Goal: Check status

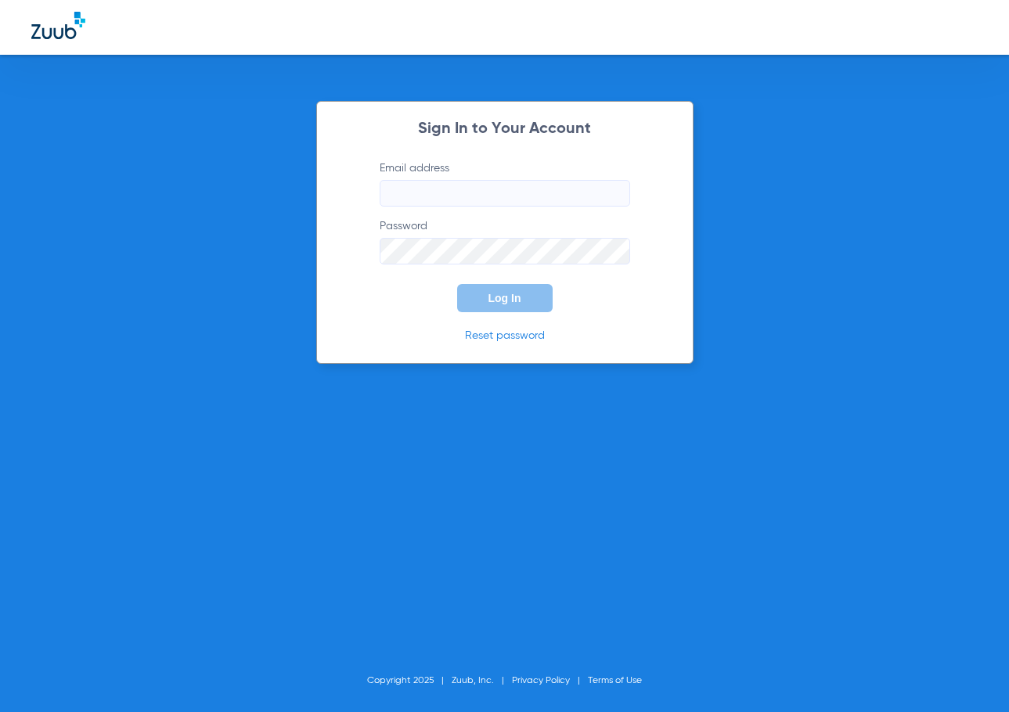
click at [402, 199] on input "Email address" at bounding box center [505, 193] width 250 height 27
type input "[EMAIL_ADDRESS][DOMAIN_NAME]"
click at [457, 284] on button "Log In" at bounding box center [504, 298] width 95 height 28
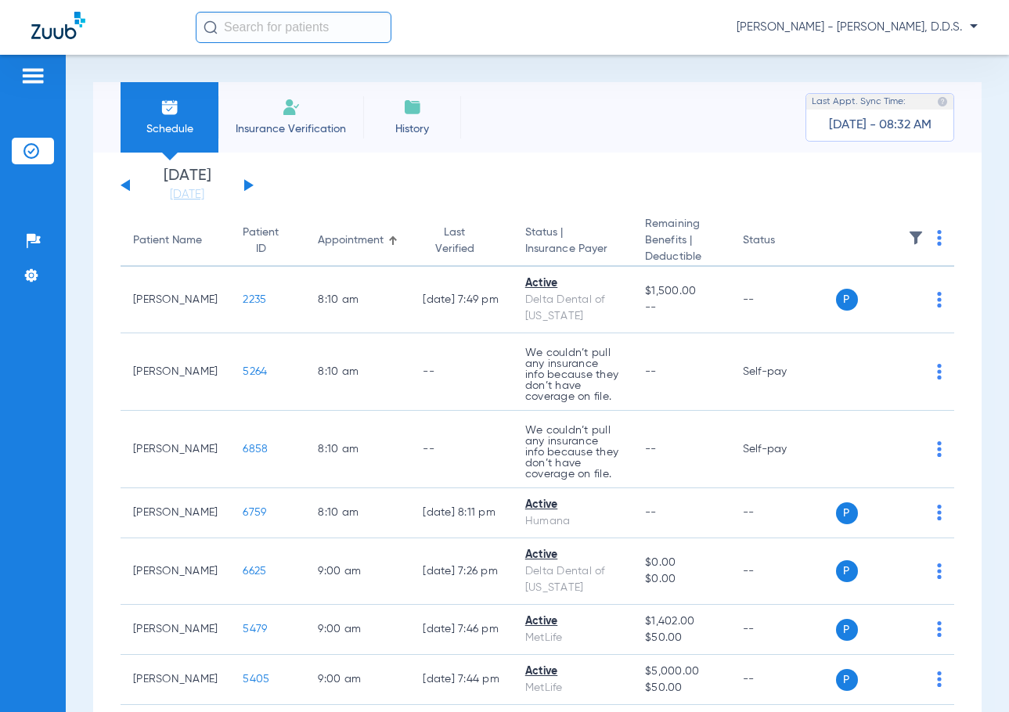
click at [247, 184] on button at bounding box center [248, 185] width 9 height 12
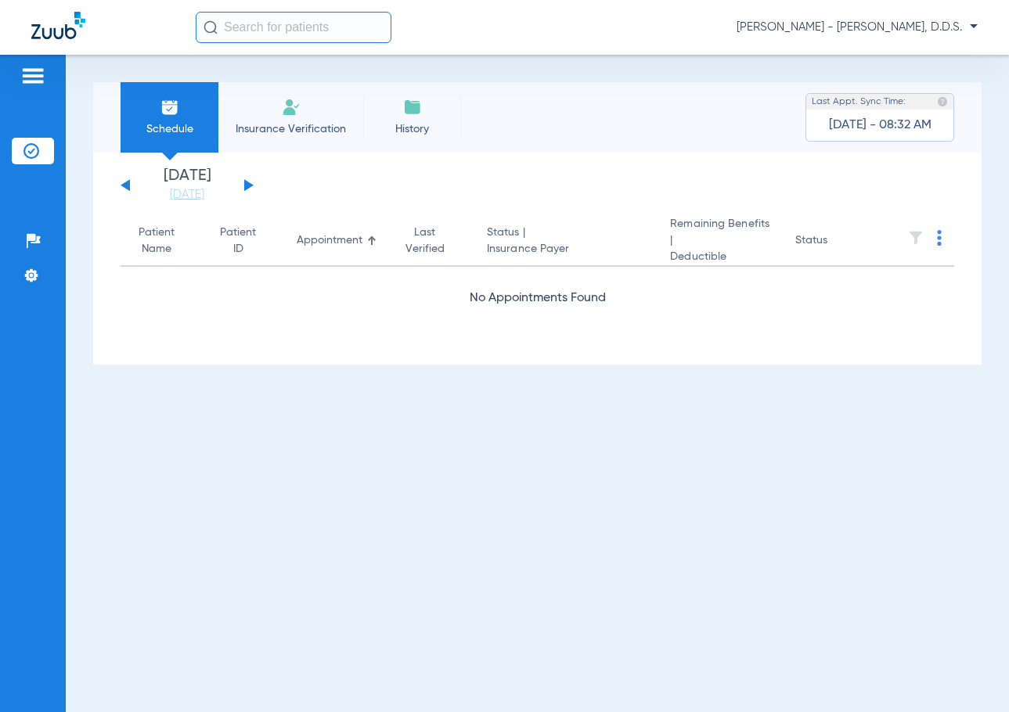
click at [247, 184] on button at bounding box center [248, 185] width 9 height 12
